Goal: Navigation & Orientation: Find specific page/section

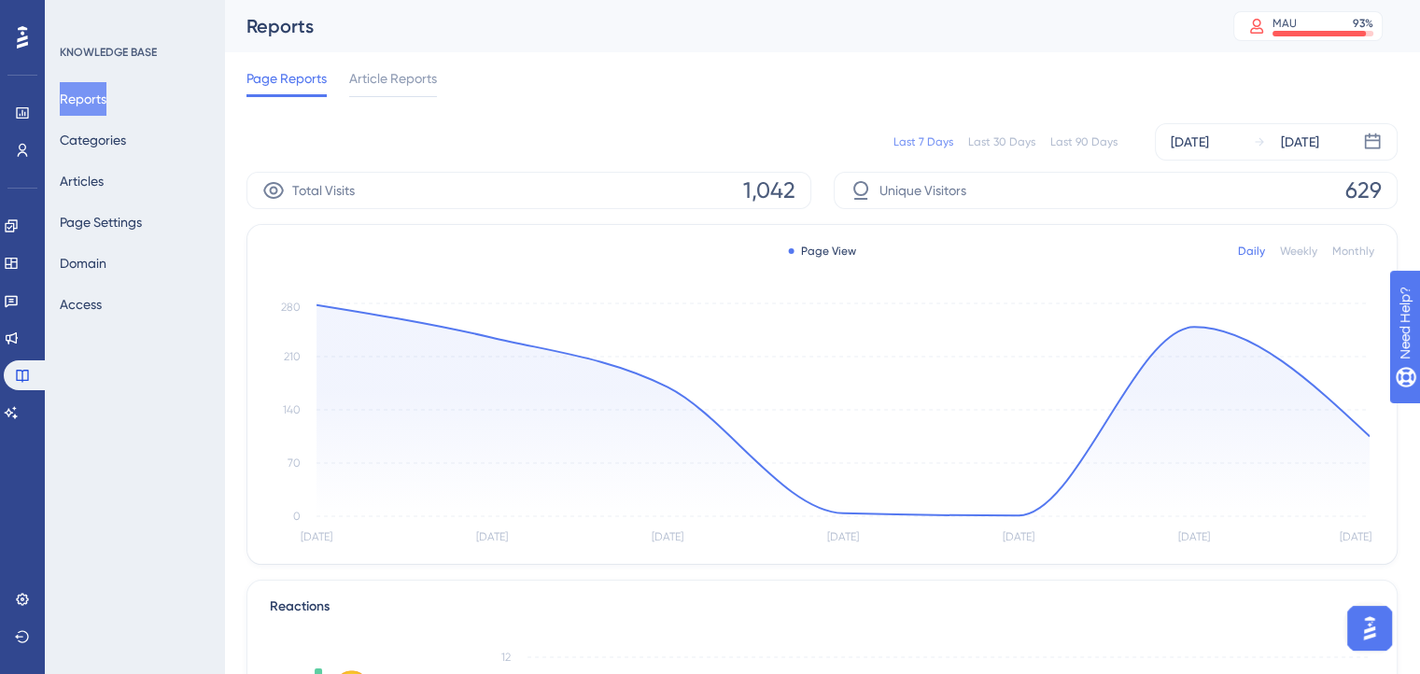
click at [1098, 144] on div "Last 90 Days" at bounding box center [1083, 141] width 67 height 15
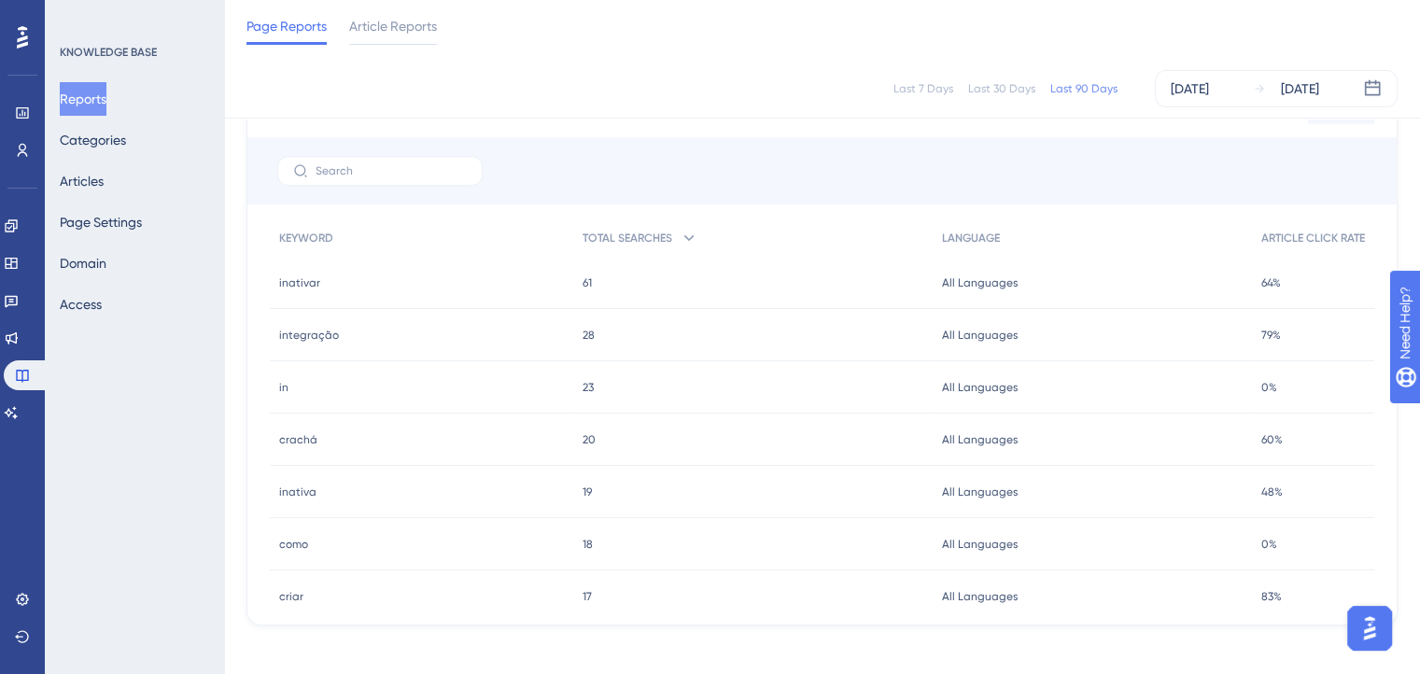
scroll to position [812, 0]
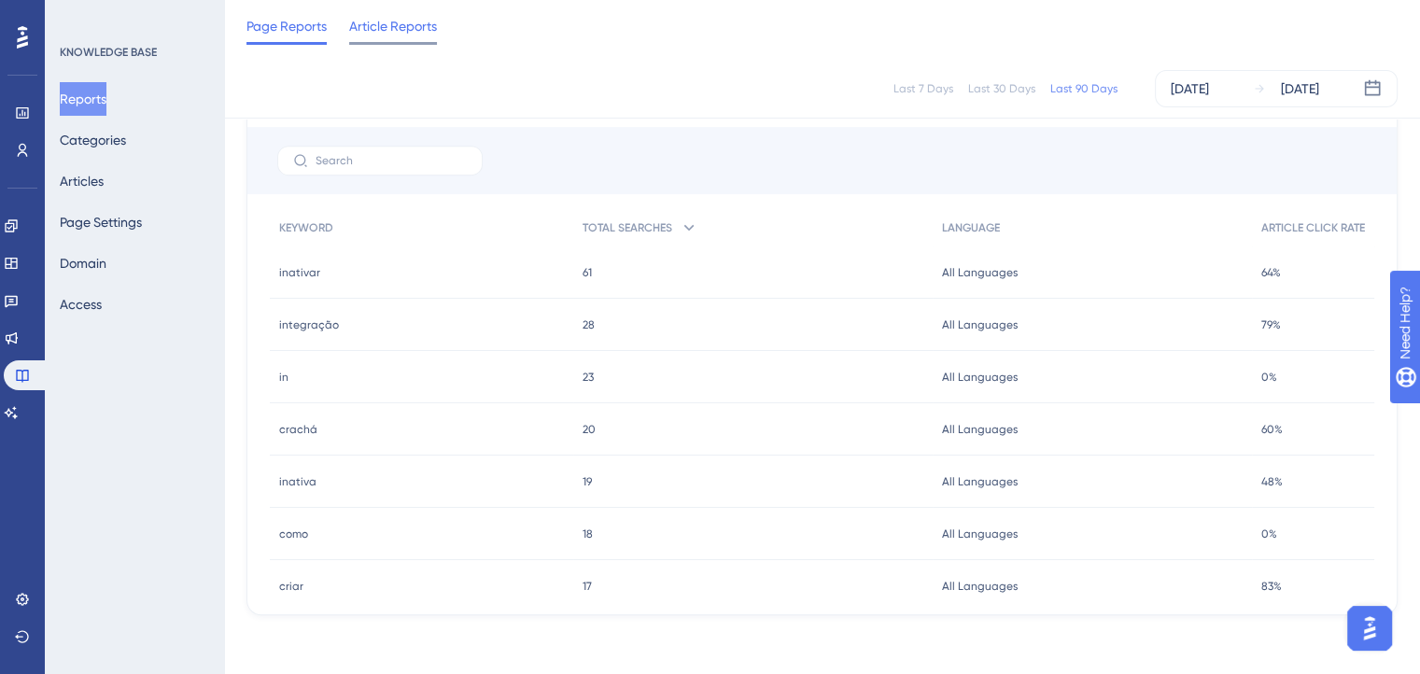
click at [400, 21] on span "Article Reports" at bounding box center [393, 26] width 88 height 22
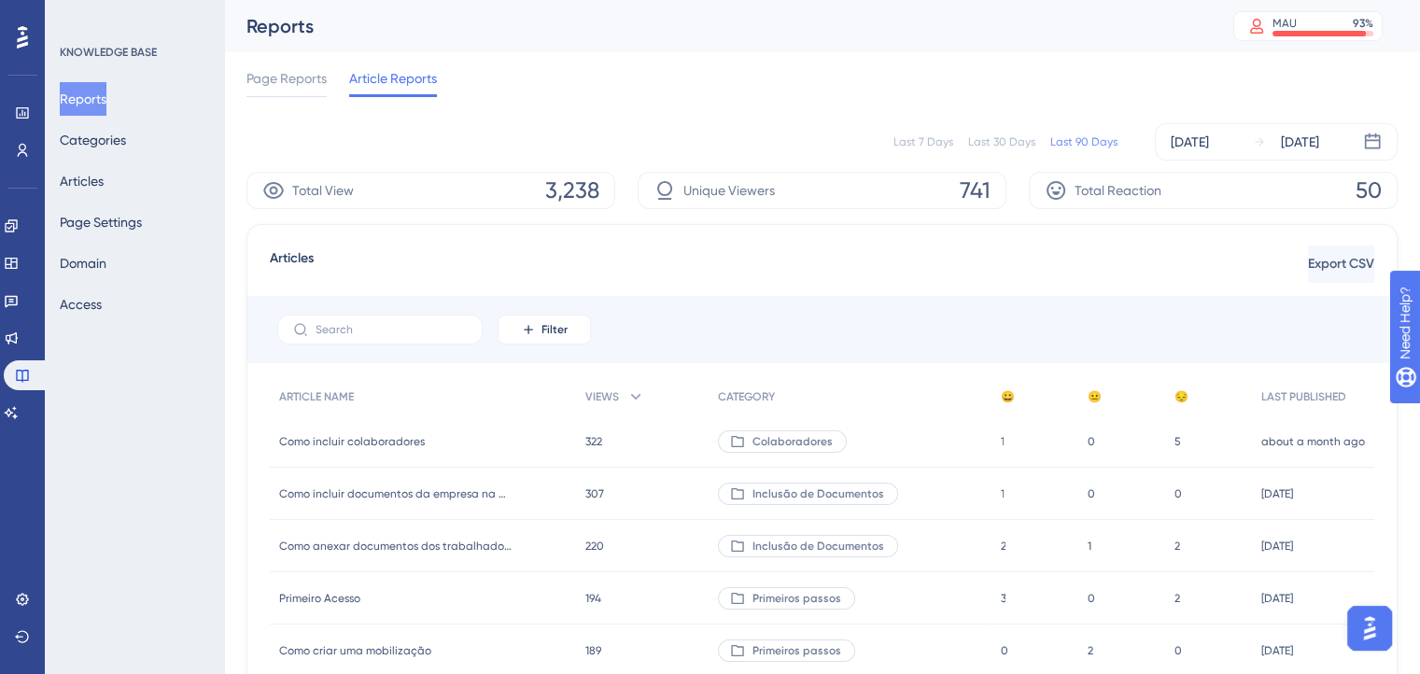
click at [986, 144] on div "Last 30 Days" at bounding box center [1001, 141] width 67 height 15
click at [1068, 136] on div "Last 90 Days" at bounding box center [1083, 141] width 67 height 15
click at [934, 146] on div "Last 7 Days" at bounding box center [923, 141] width 60 height 15
click at [253, 80] on span "Page Reports" at bounding box center [286, 78] width 80 height 22
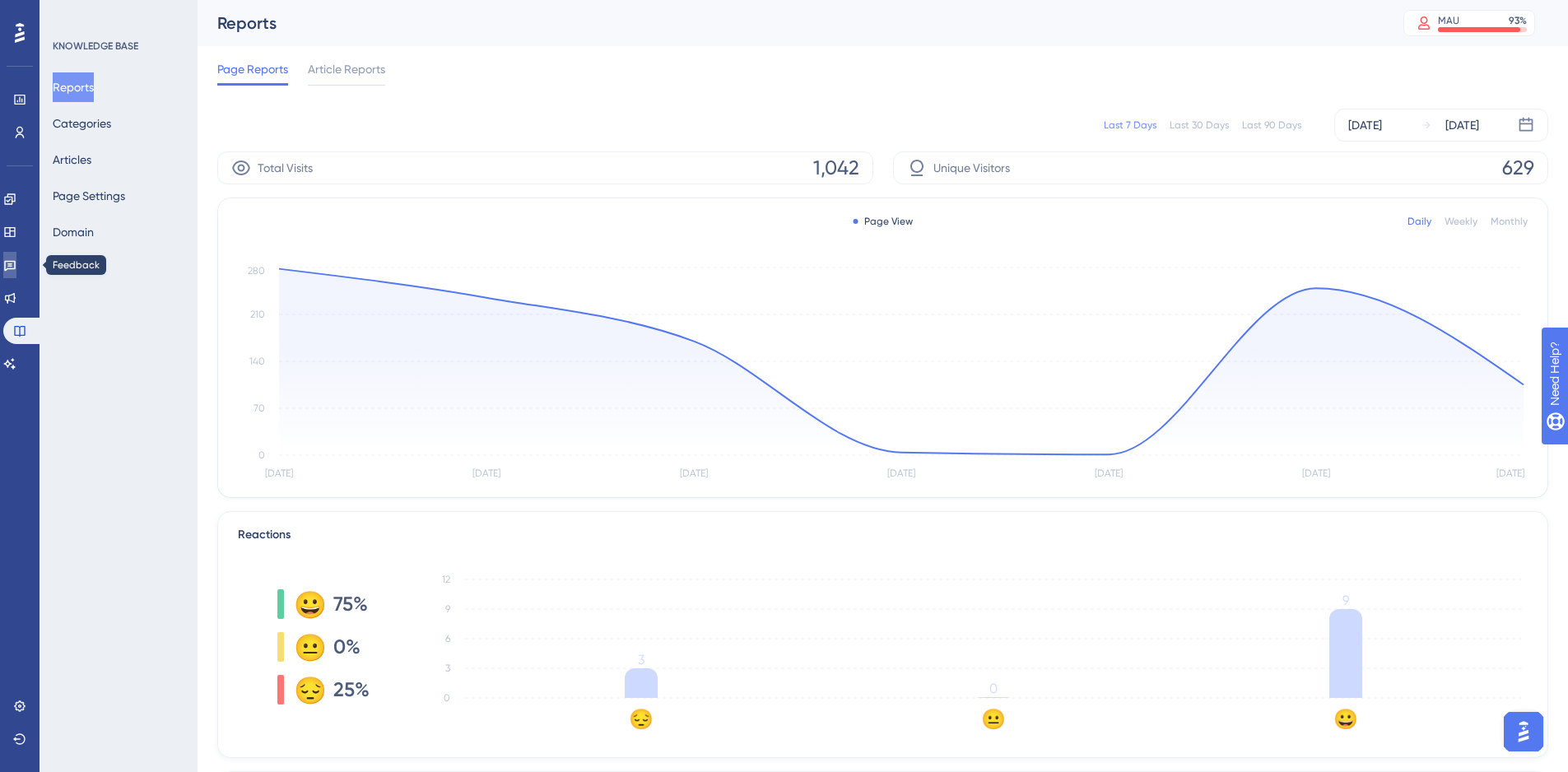
click at [17, 273] on link at bounding box center [10, 265] width 13 height 26
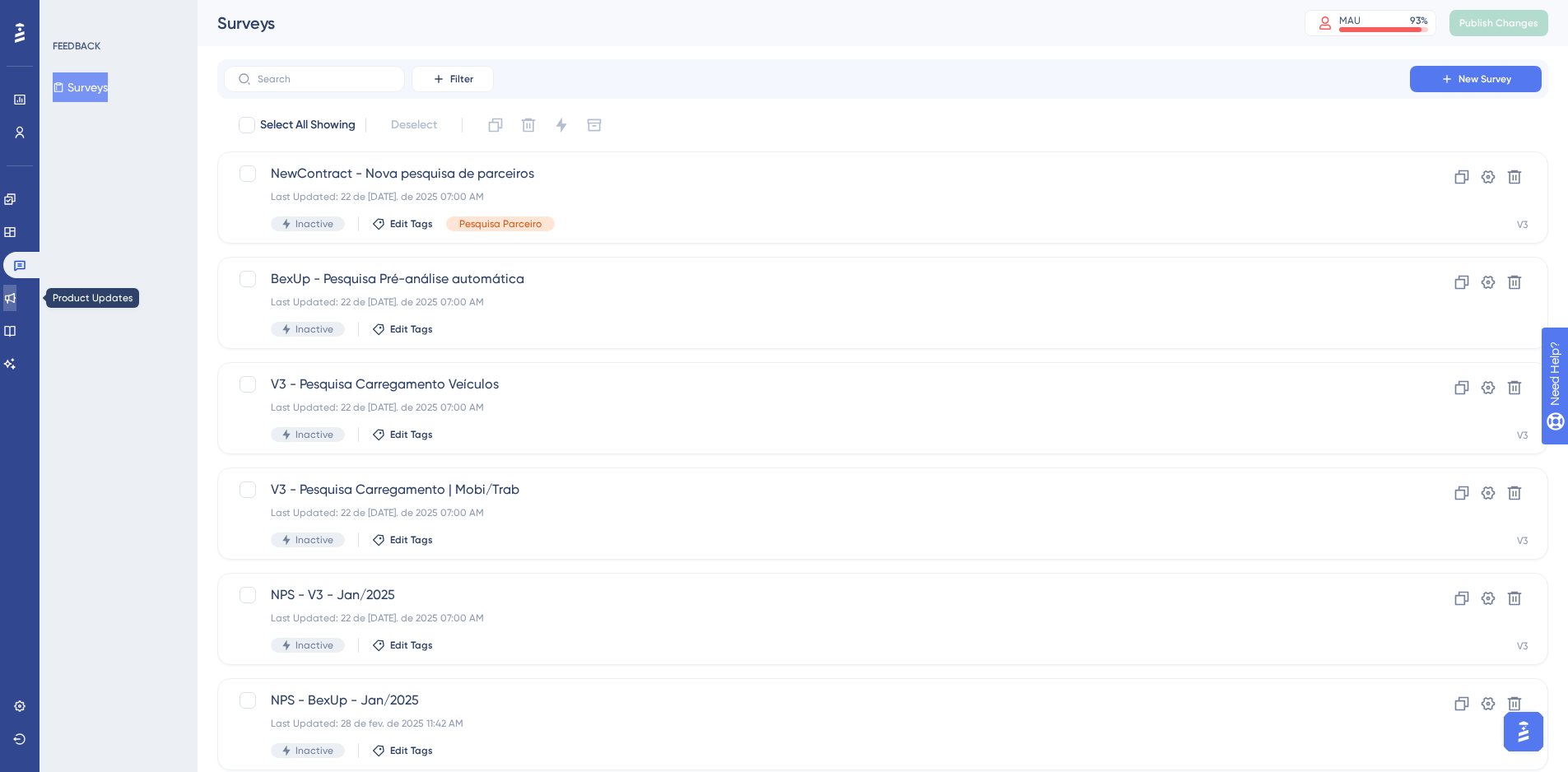
click at [17, 292] on icon at bounding box center [10, 297] width 13 height 13
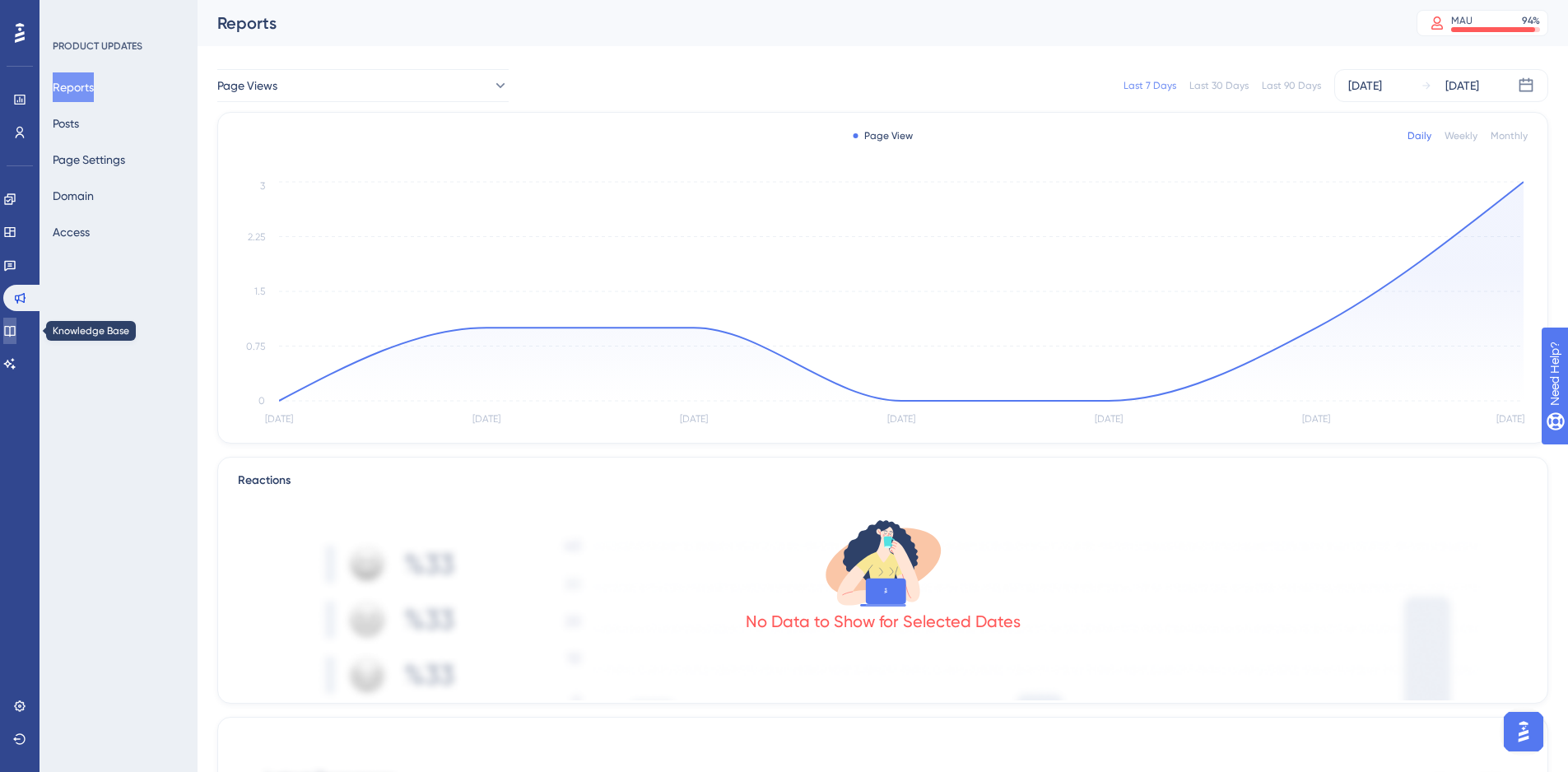
click at [17, 338] on link at bounding box center [10, 330] width 13 height 26
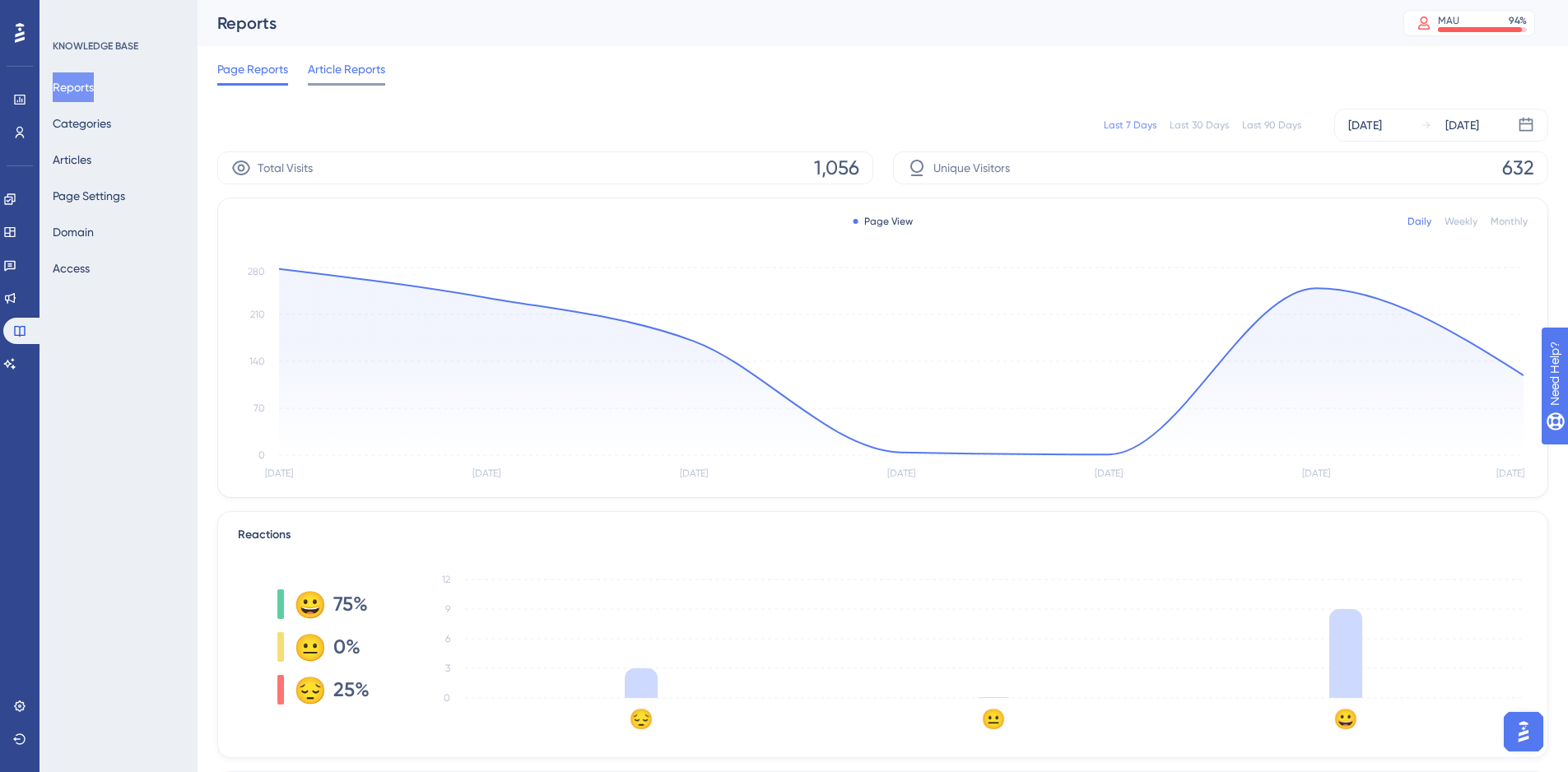
click at [339, 76] on span "Article Reports" at bounding box center [346, 69] width 78 height 19
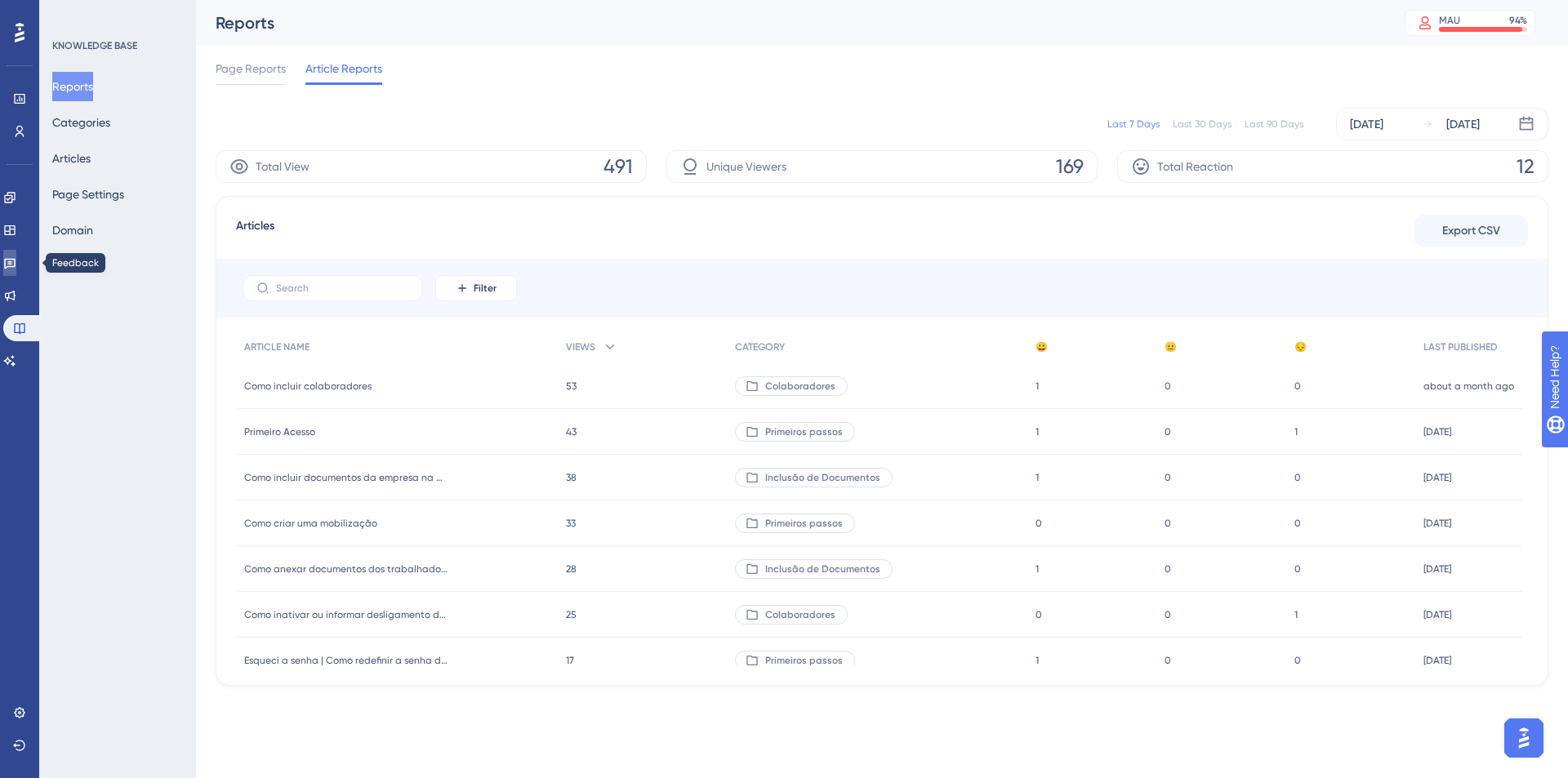
click at [14, 267] on icon at bounding box center [10, 262] width 13 height 13
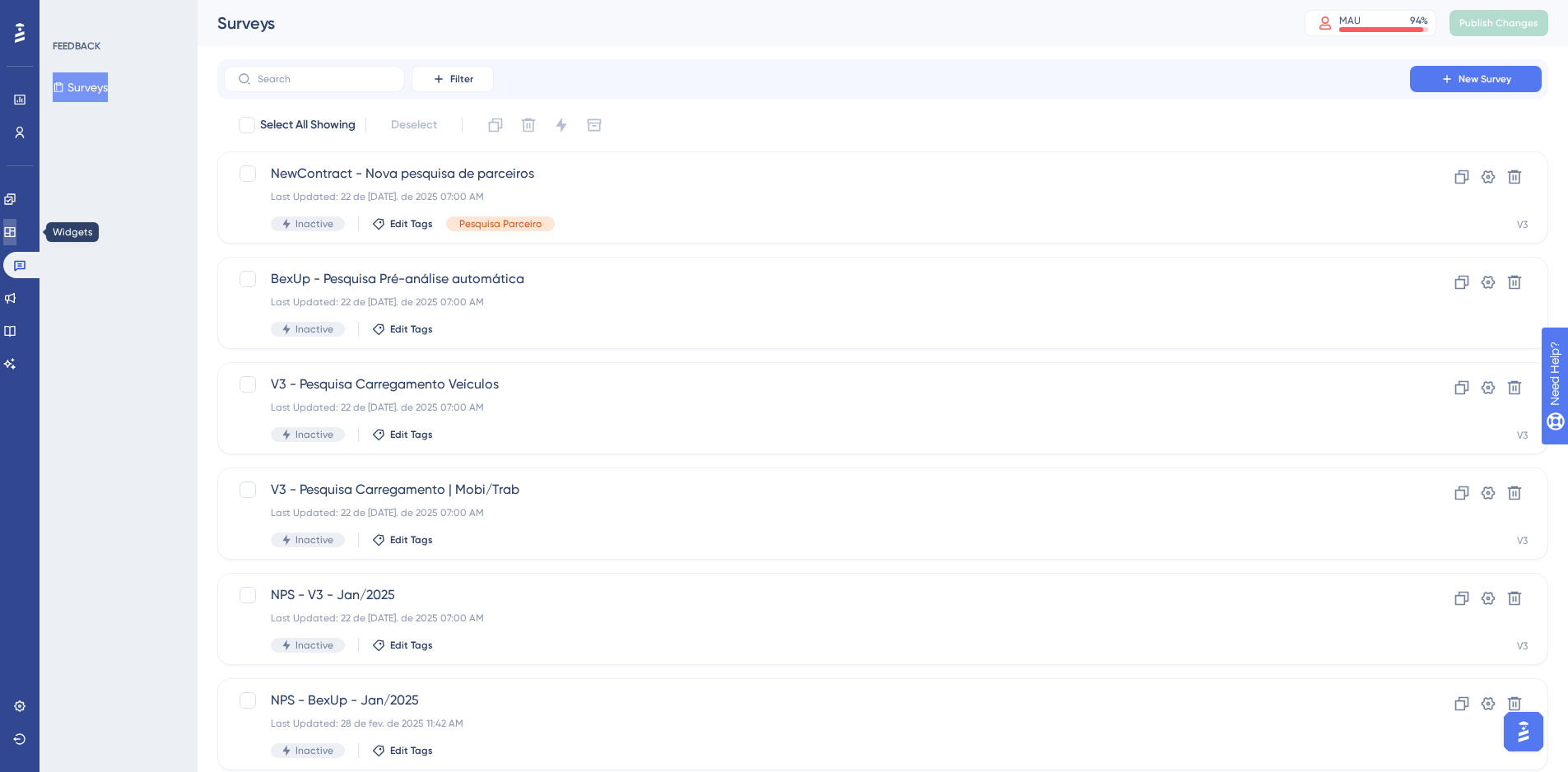
click at [17, 232] on link at bounding box center [10, 232] width 13 height 26
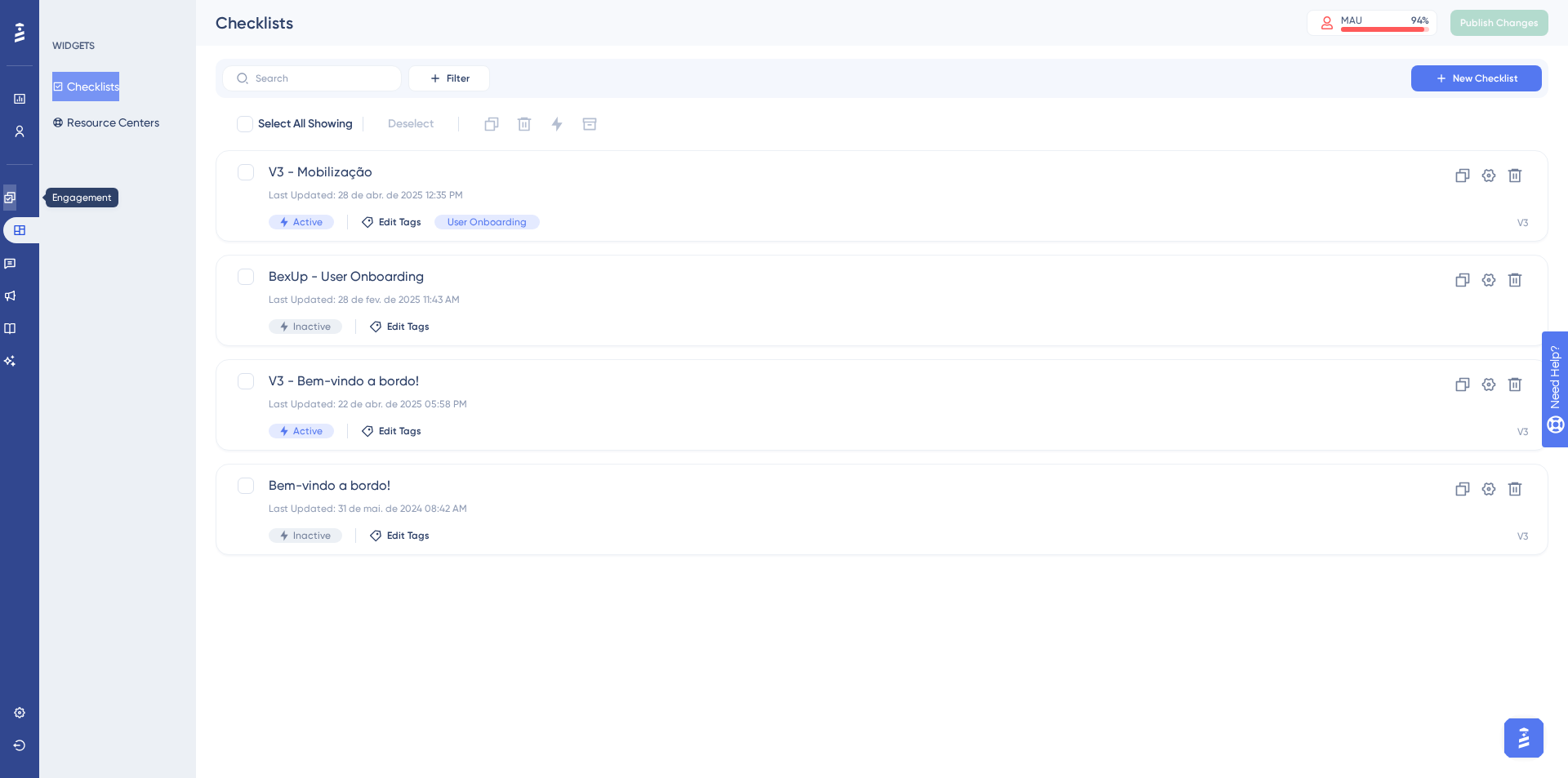
click at [17, 204] on link at bounding box center [10, 198] width 13 height 26
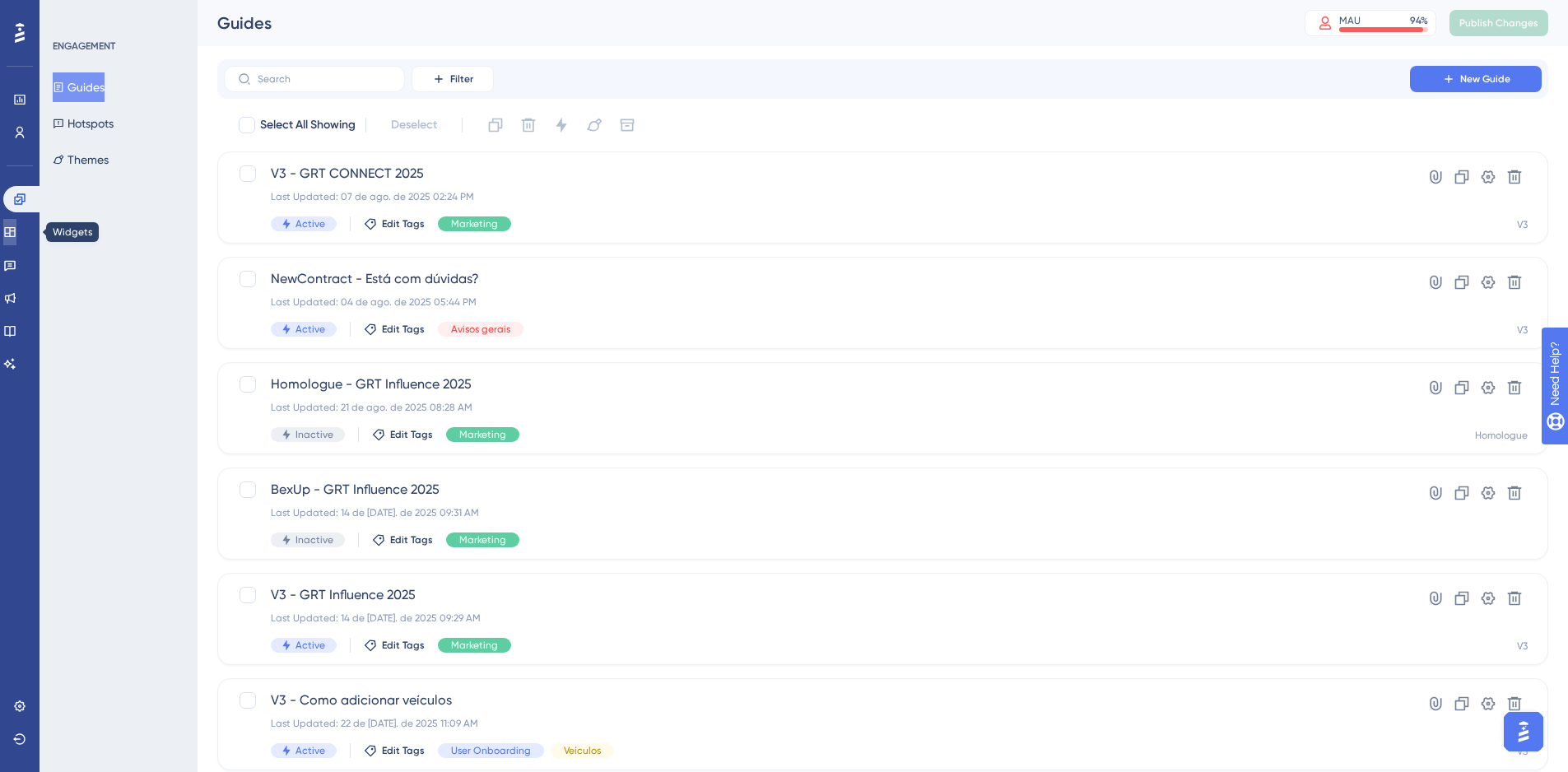
click at [17, 239] on link at bounding box center [10, 232] width 13 height 26
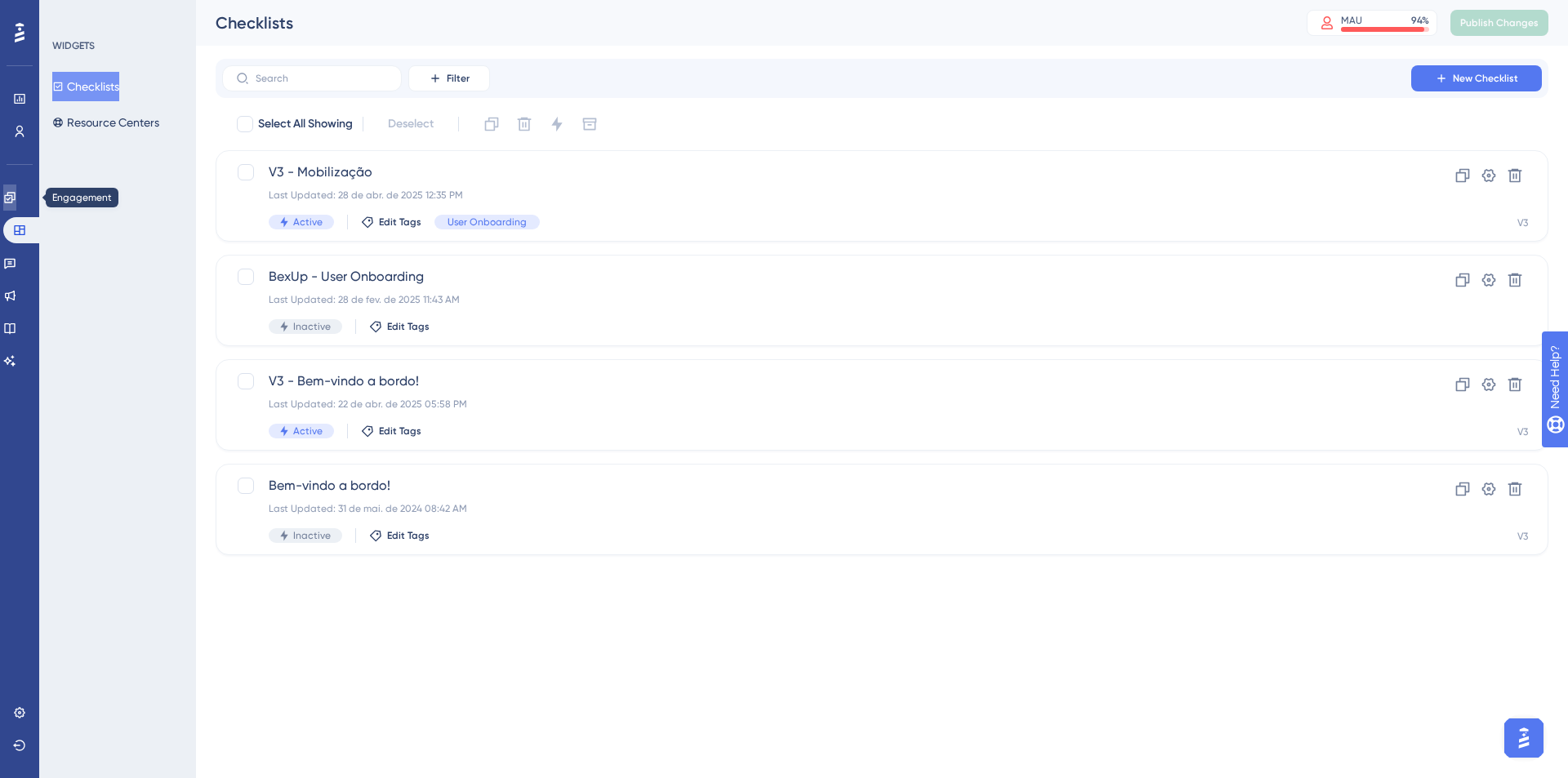
click at [17, 205] on link at bounding box center [10, 198] width 13 height 26
